Goal: Task Accomplishment & Management: Use online tool/utility

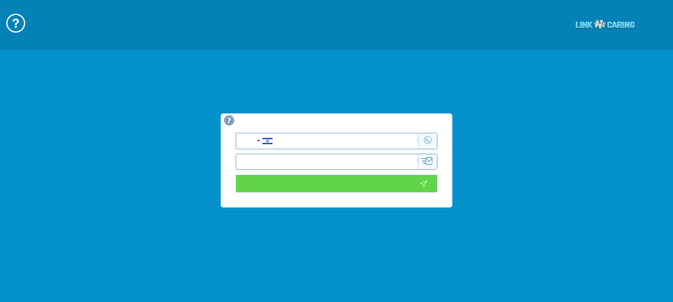
type input "כניסה לוידאו"
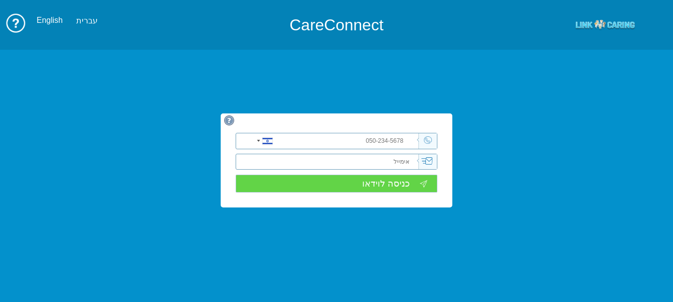
click at [376, 142] on input "tel" at bounding box center [354, 140] width 127 height 15
type input "0545802225"
type input "[EMAIL_ADDRESS][DOMAIN_NAME]"
click at [372, 189] on input "כניסה לוידאו" at bounding box center [337, 184] width 202 height 18
click at [372, 185] on input "כניסה לוידאו" at bounding box center [337, 184] width 202 height 18
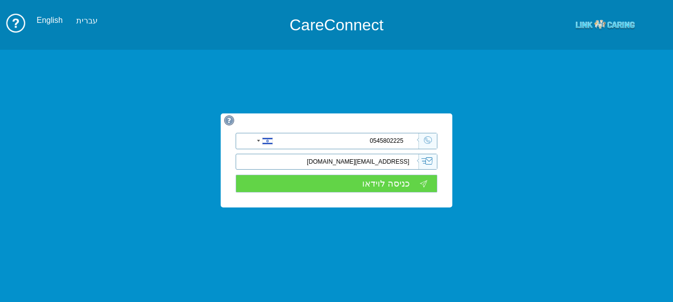
click at [379, 183] on input "כניסה לוידאו" at bounding box center [337, 184] width 202 height 18
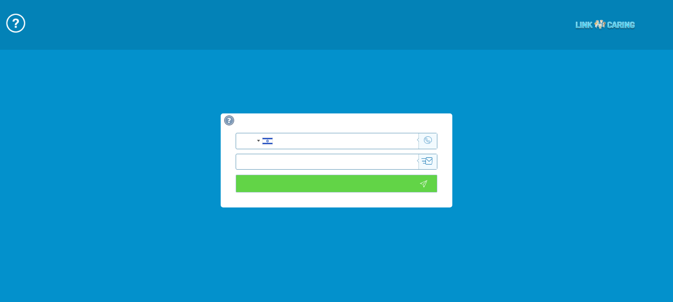
type input "כניסה לוידאו"
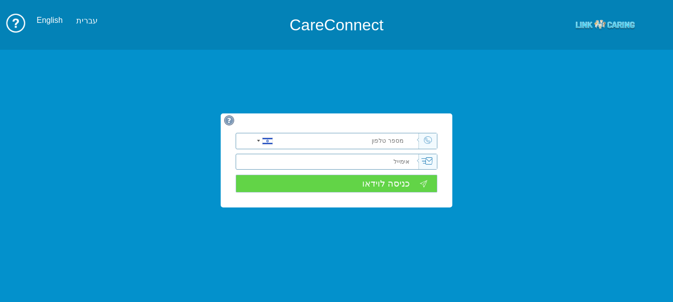
click at [336, 141] on input "tel" at bounding box center [354, 140] width 127 height 15
type input "054802225"
type input "[EMAIL_ADDRESS][DOMAIN_NAME]"
click at [378, 186] on input "כניסה לוידאו" at bounding box center [337, 184] width 202 height 18
click at [288, 202] on div "[GEOGRAPHIC_DATA] +1 [GEOGRAPHIC_DATA] +44 ‫[GEOGRAPHIC_DATA]‬‎ +93 [GEOGRAPHIC…" at bounding box center [337, 161] width 232 height 94
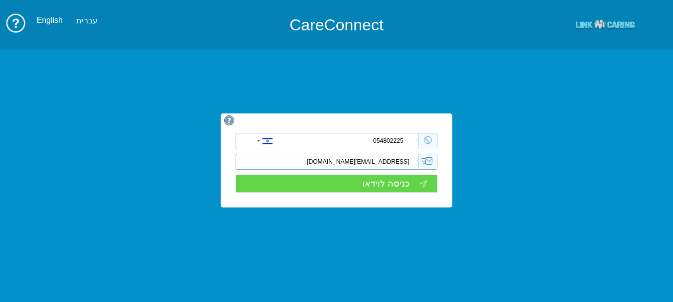
click at [341, 17] on h1 "CareConnect" at bounding box center [336, 24] width 400 height 15
click at [382, 138] on input "054802225" at bounding box center [354, 140] width 127 height 15
type input "0545802225"
click at [367, 180] on input "כניסה לוידאו" at bounding box center [337, 184] width 202 height 18
